Goal: Information Seeking & Learning: Learn about a topic

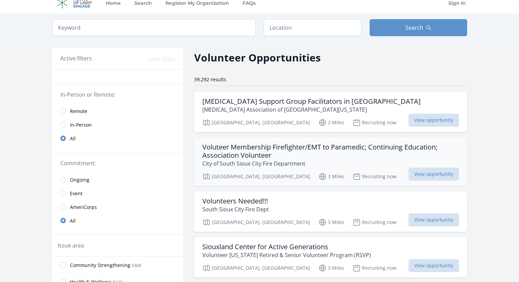
scroll to position [9, 0]
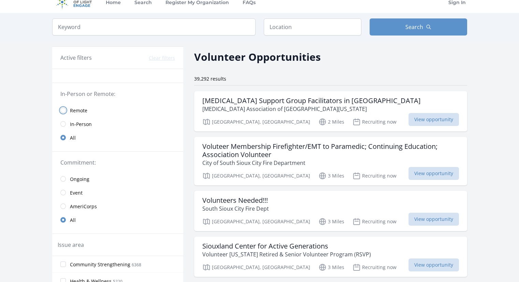
click at [64, 109] on input "radio" at bounding box center [62, 110] width 5 height 5
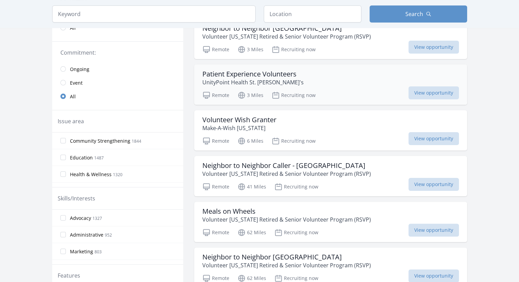
scroll to position [128, 0]
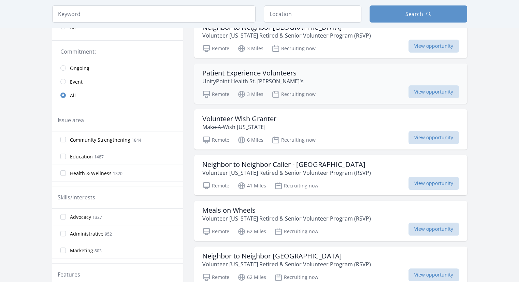
click at [223, 74] on h3 "Patient Experience Volunteers" at bounding box center [253, 73] width 101 height 8
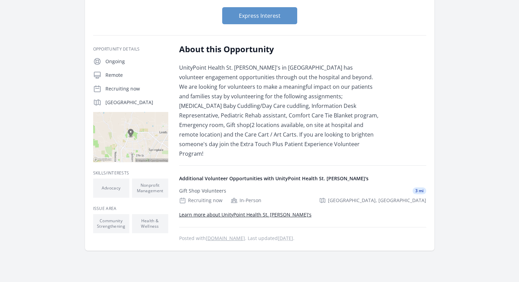
scroll to position [92, 0]
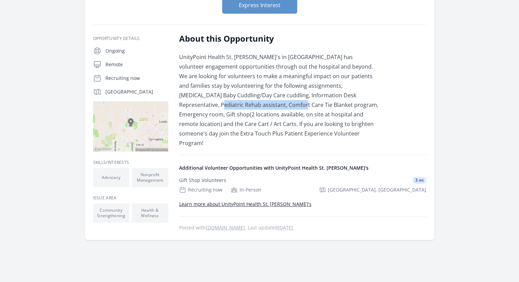
drag, startPoint x: 357, startPoint y: 96, endPoint x: 243, endPoint y: 109, distance: 114.8
click at [243, 109] on p "UnityPoint Health St. [PERSON_NAME]'s in [GEOGRAPHIC_DATA] has volunteer engage…" at bounding box center [279, 100] width 200 height 96
copy p "Comfort Care Tie Blanket program"
click at [254, 201] on link "Learn more about UnityPoint Health St. Luke's" at bounding box center [245, 204] width 133 height 6
